Goal: Task Accomplishment & Management: Use online tool/utility

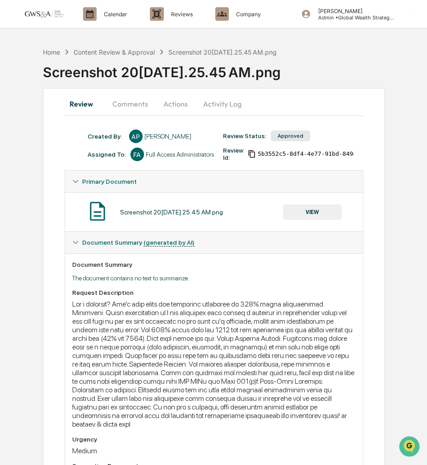
click at [230, 109] on button "Activity Log" at bounding box center [222, 104] width 53 height 22
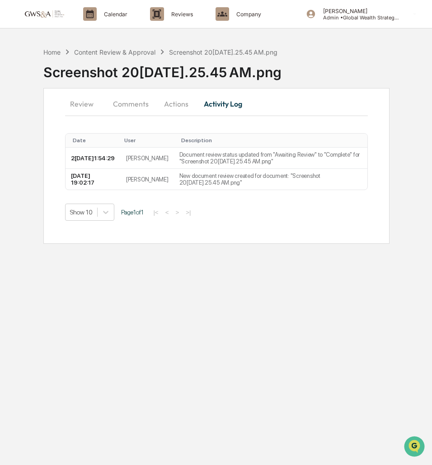
click at [94, 107] on button "Review" at bounding box center [85, 104] width 41 height 22
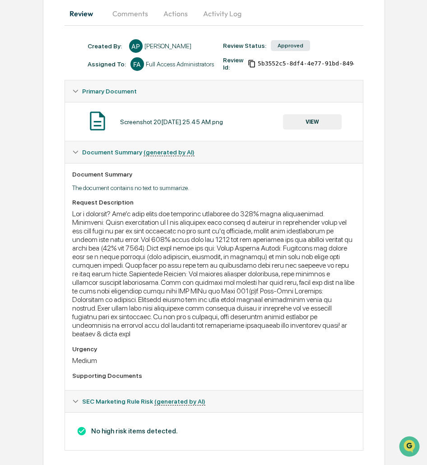
scroll to position [61, 0]
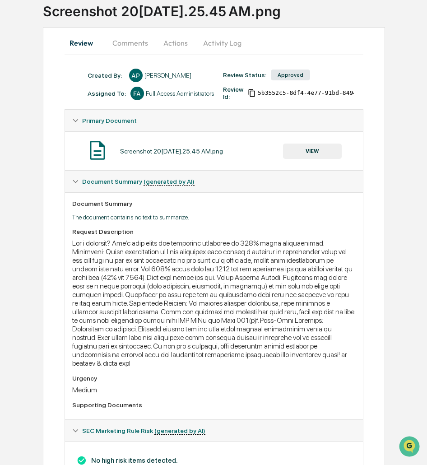
click at [304, 147] on button "VIEW" at bounding box center [312, 151] width 59 height 15
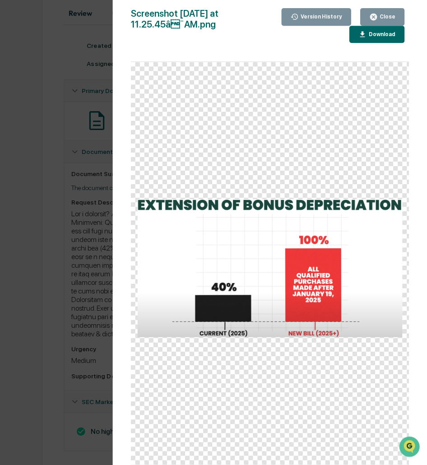
scroll to position [90, 0]
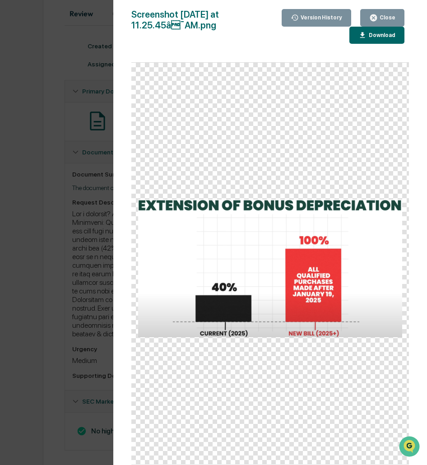
click at [384, 19] on div "Close" at bounding box center [387, 17] width 18 height 6
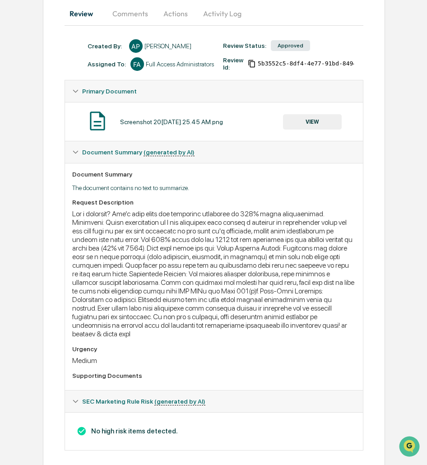
click at [223, 10] on button "Activity Log" at bounding box center [222, 14] width 53 height 22
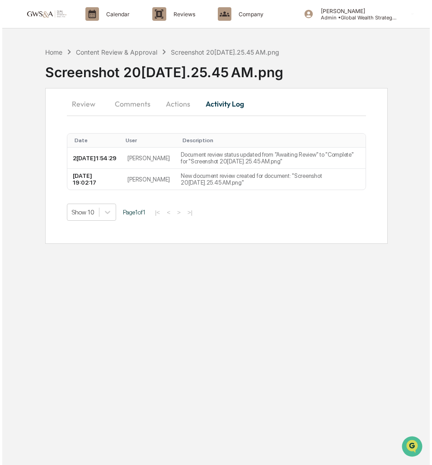
scroll to position [0, 0]
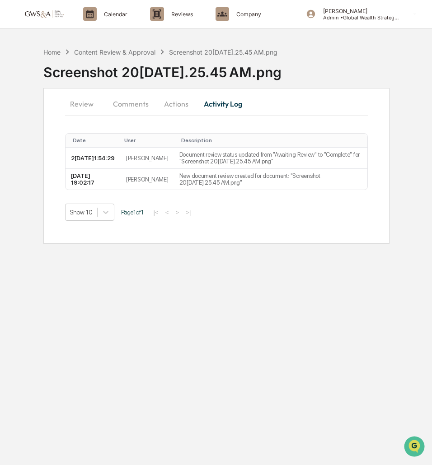
click at [183, 101] on button "Actions" at bounding box center [176, 104] width 41 height 22
